Goal: Find specific page/section: Find specific page/section

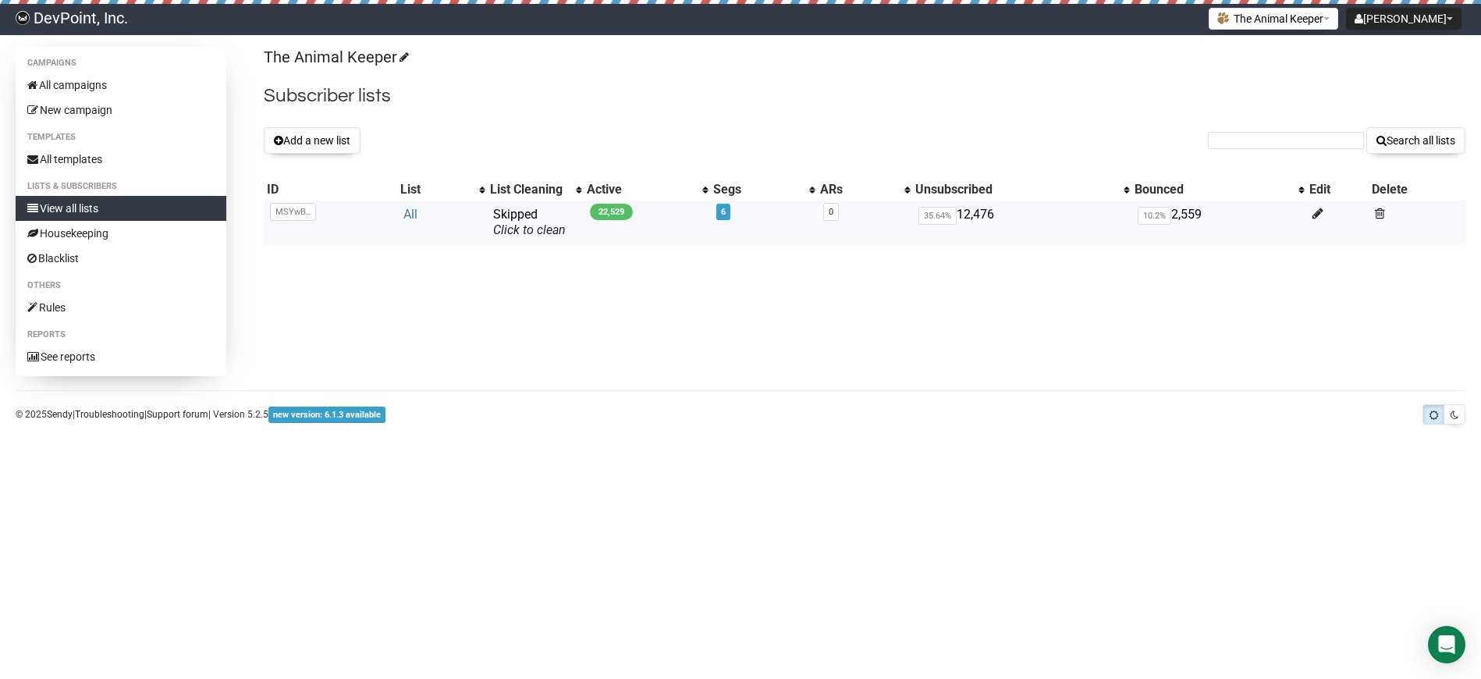
click at [403, 218] on link "All" at bounding box center [410, 214] width 14 height 15
click at [400, 215] on link "All" at bounding box center [403, 214] width 14 height 15
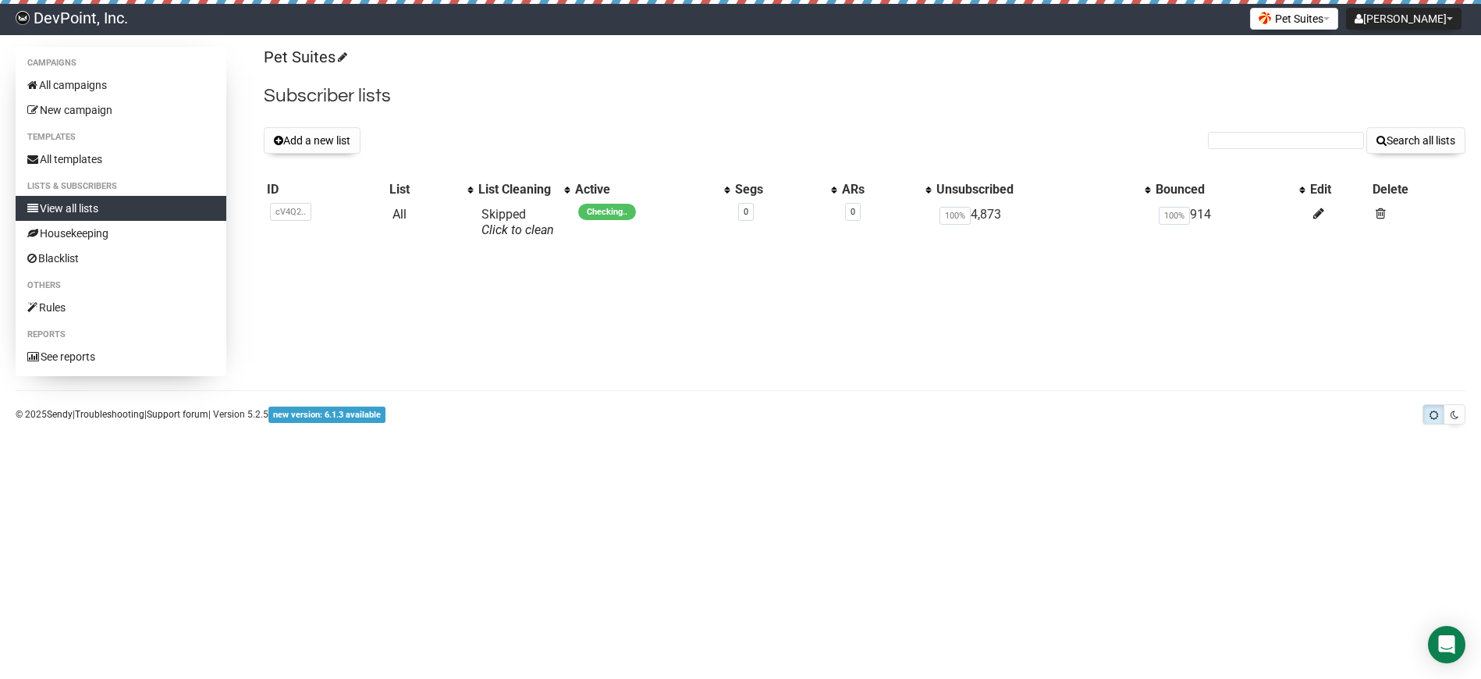
click at [442, 163] on div "Pet Suites Subscriber lists Add a new list Search all lists List name Single Op…" at bounding box center [865, 151] width 1202 height 209
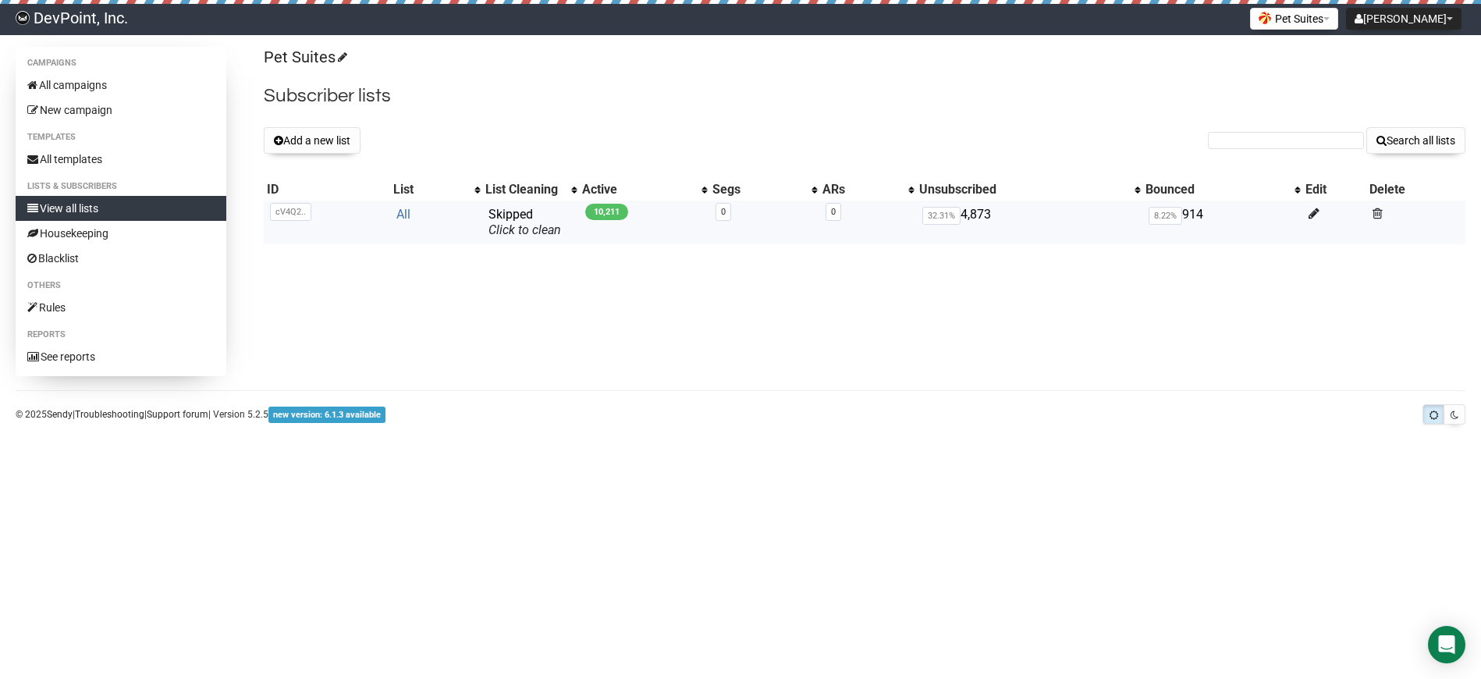
click at [402, 215] on link "All" at bounding box center [403, 214] width 14 height 15
